Goal: Task Accomplishment & Management: Use online tool/utility

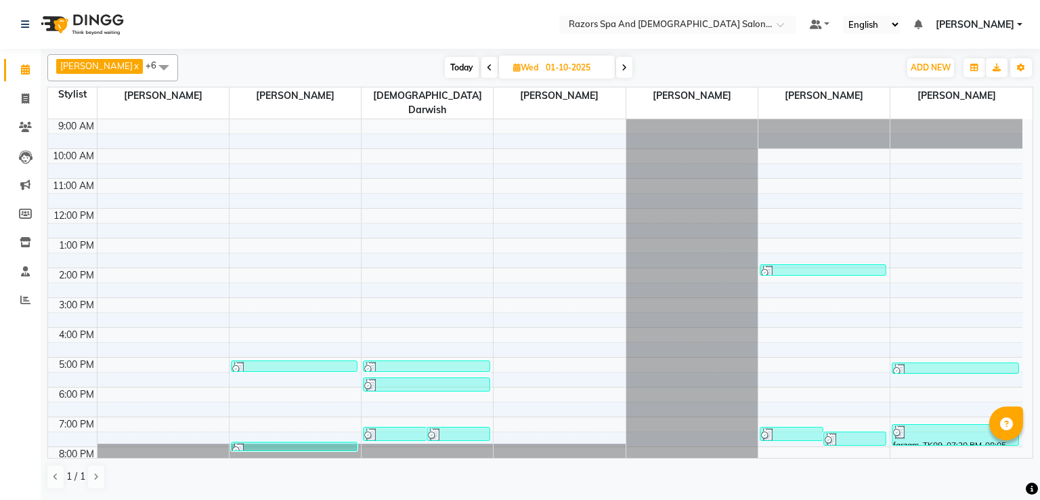
click at [472, 66] on span "Today" at bounding box center [462, 67] width 34 height 21
type input "02-10-2025"
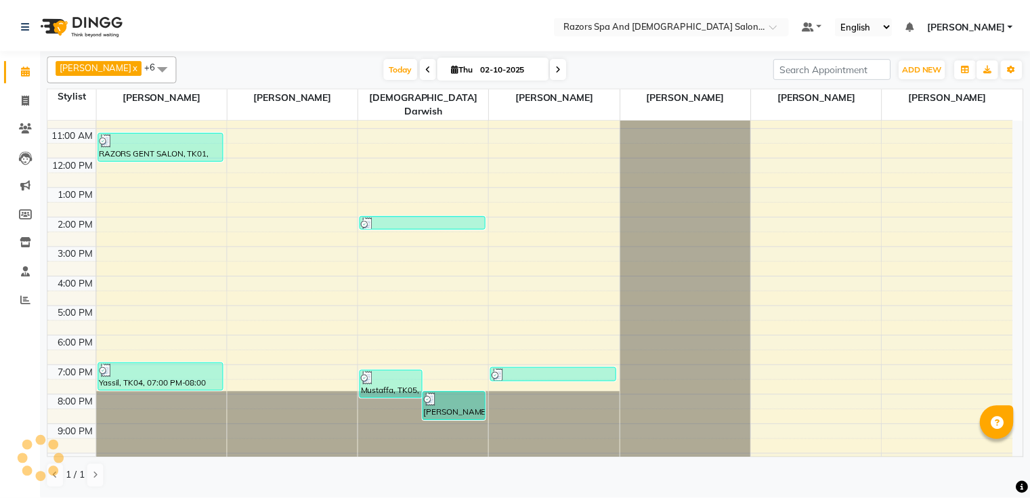
scroll to position [89, 0]
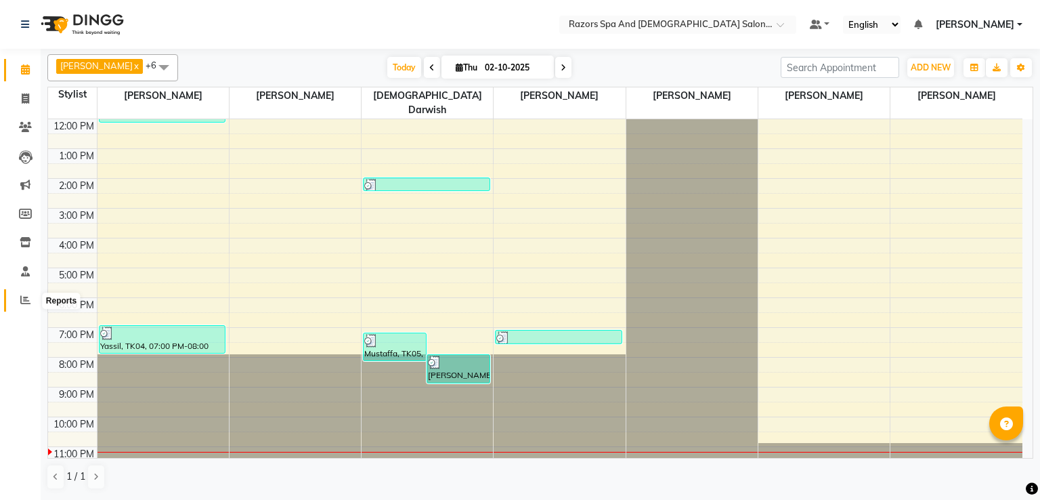
click at [24, 297] on icon at bounding box center [25, 300] width 10 height 10
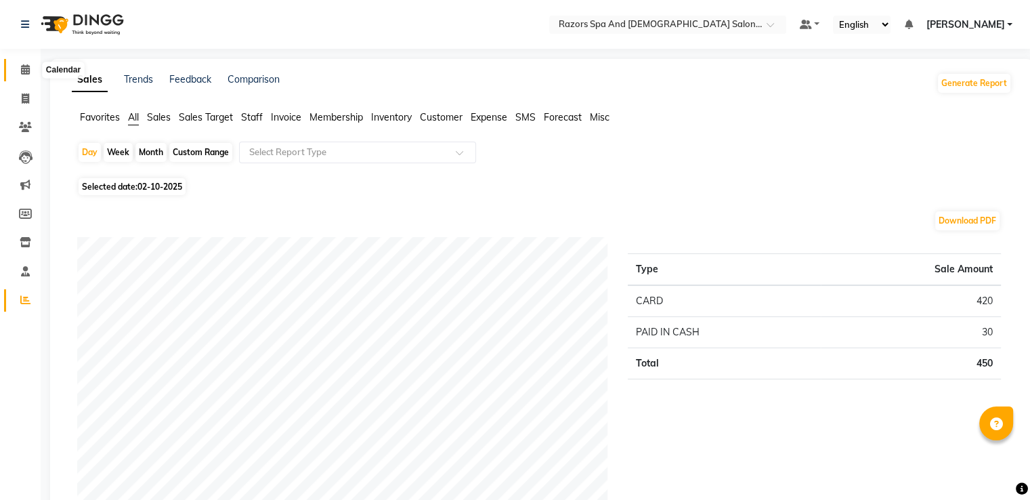
click at [18, 72] on span at bounding box center [26, 70] width 24 height 16
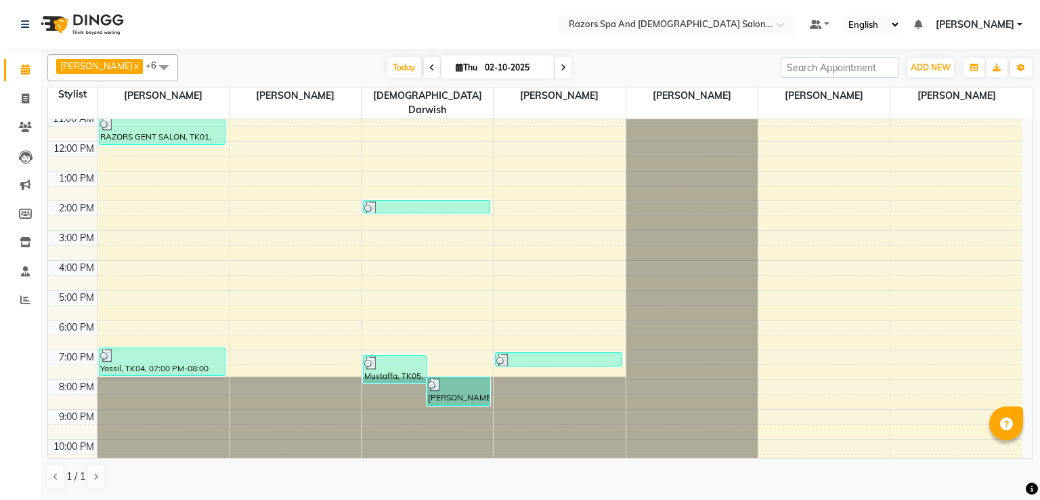
scroll to position [89, 0]
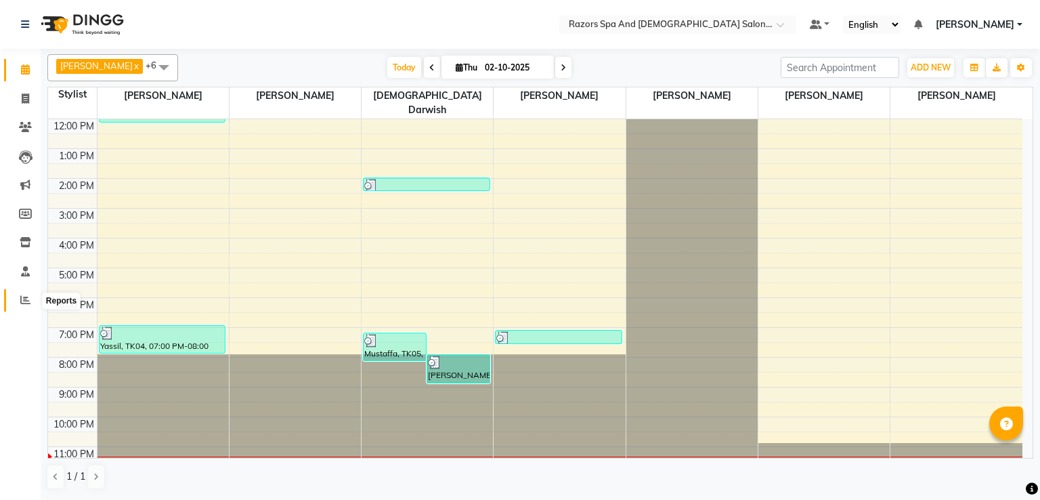
click at [15, 301] on span at bounding box center [26, 301] width 24 height 16
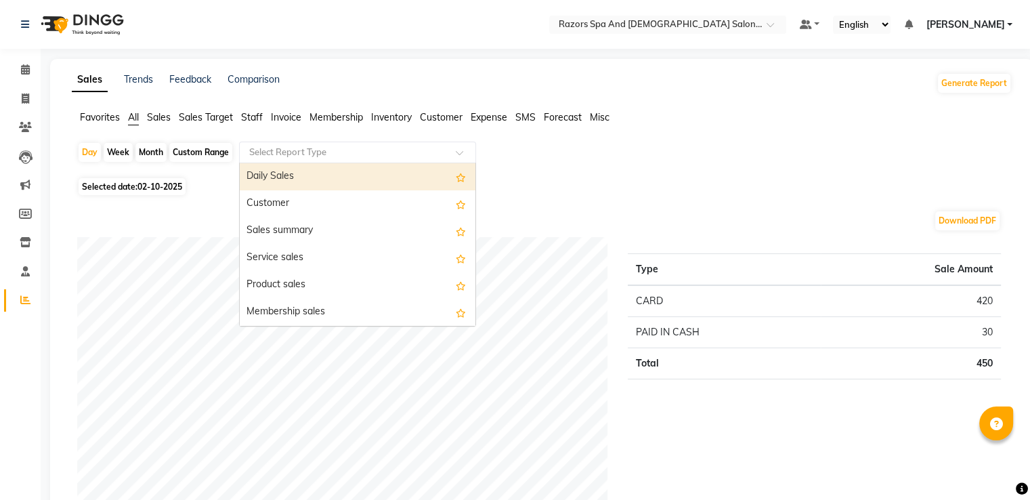
click at [297, 152] on input "text" at bounding box center [344, 153] width 195 height 14
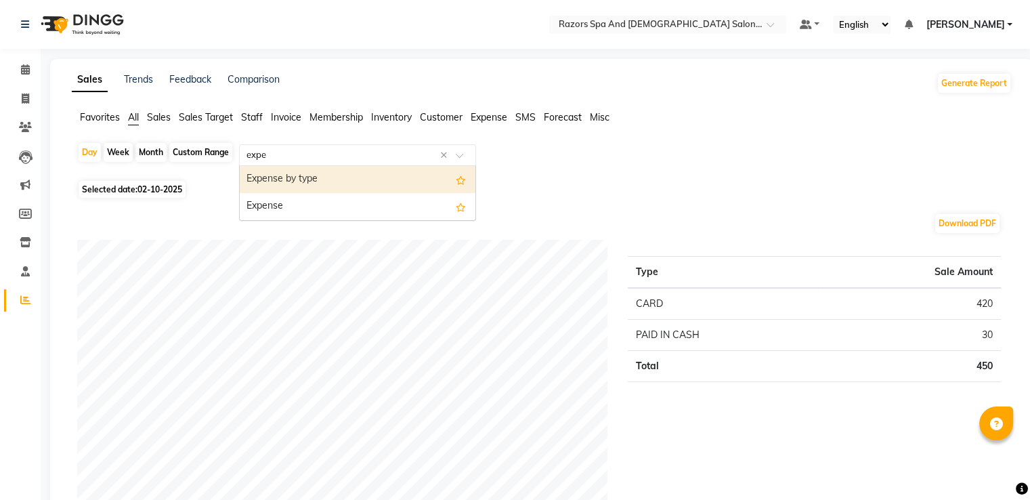
type input "expen"
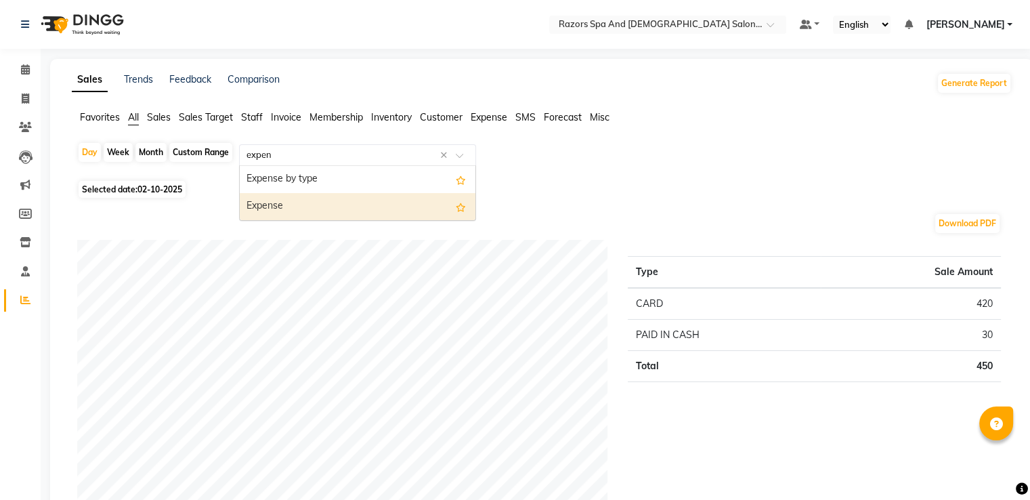
click at [295, 197] on div "Expense" at bounding box center [358, 206] width 236 height 27
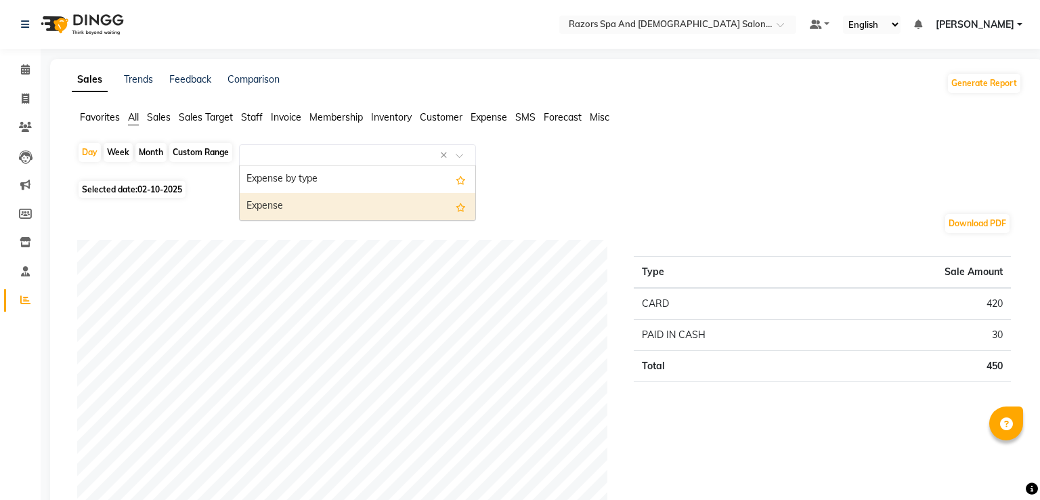
select select "full_report"
select select "csv"
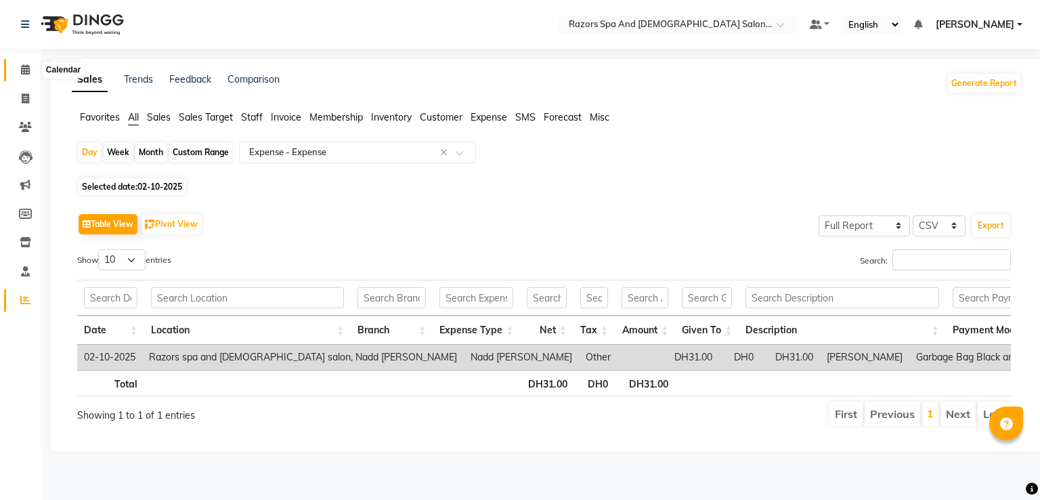
click at [19, 69] on span at bounding box center [26, 70] width 24 height 16
